Goal: Task Accomplishment & Management: Manage account settings

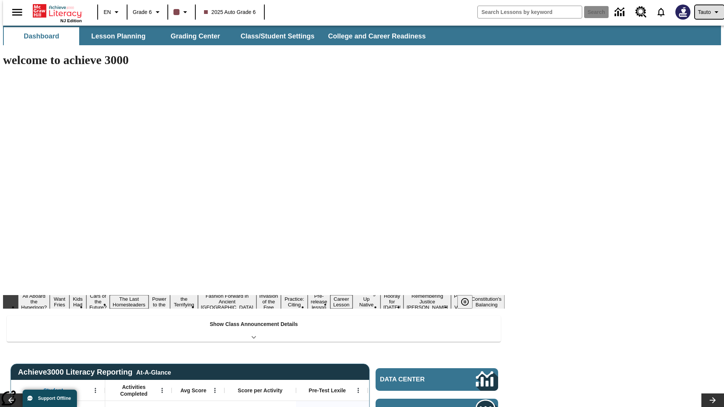
click at [706, 12] on span "Tauto" at bounding box center [704, 12] width 13 height 8
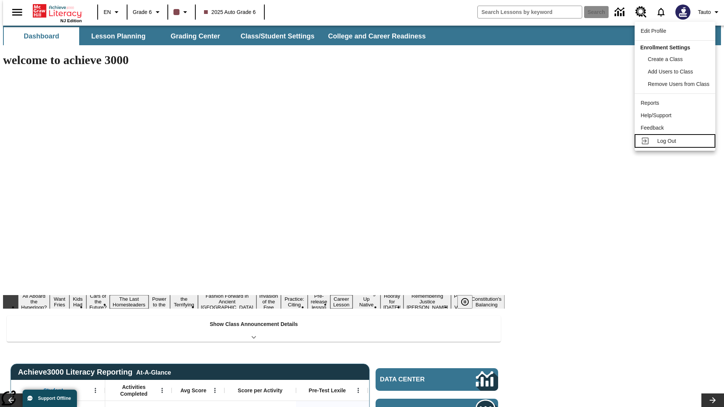
click at [676, 141] on span "Log Out" at bounding box center [666, 141] width 19 height 6
